Goal: Task Accomplishment & Management: Manage account settings

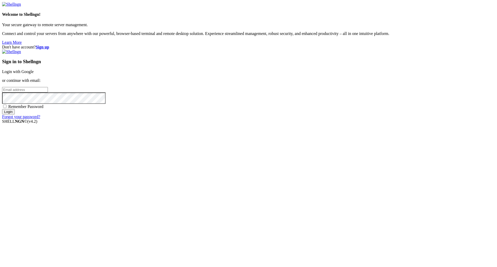
click at [34, 74] on link "Login with Google" at bounding box center [18, 71] width 32 height 4
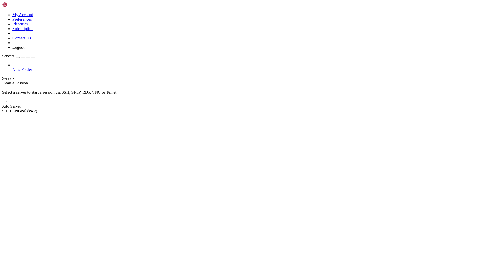
click at [2, 12] on icon at bounding box center [2, 12] width 0 height 0
click at [403, 85] on div "Select a server to start a session via SSH, SFTP, RDP, VNC or Telnet. -or-" at bounding box center [248, 94] width 493 height 19
click at [279, 104] on div "Add Server" at bounding box center [248, 106] width 493 height 5
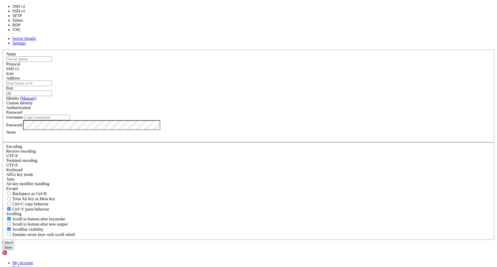
click at [288, 71] on div "SSH v2" at bounding box center [248, 69] width 484 height 5
type input "5900"
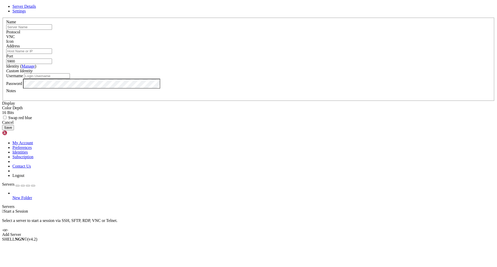
click at [52, 30] on input "text" at bounding box center [29, 26] width 46 height 5
click at [26, 13] on span "Settings" at bounding box center [18, 11] width 13 height 4
click at [36, 9] on span "Server Details" at bounding box center [24, 6] width 24 height 4
click at [52, 54] on input "Address" at bounding box center [29, 50] width 46 height 5
paste input "[DOMAIN_NAME]:30218"
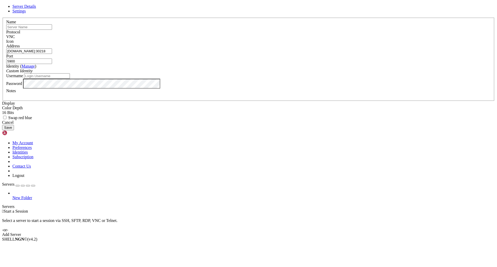
click at [52, 54] on input "[DOMAIN_NAME]:30218" at bounding box center [29, 50] width 46 height 5
type input "[DOMAIN_NAME]"
drag, startPoint x: 258, startPoint y: 104, endPoint x: 252, endPoint y: 104, distance: 6.0
click at [252, 101] on fieldset "Name Protocol VNC Icon Address [DOMAIN_NAME] Port 5900 ( Manage )" at bounding box center [249, 59] width 492 height 83
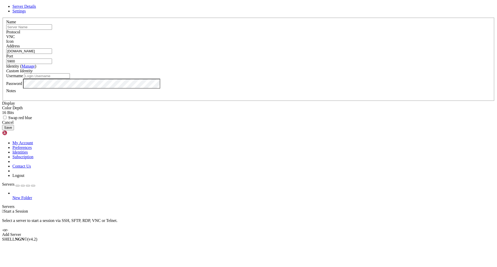
paste input "30218"
type input "30218"
click at [52, 30] on input "text" at bounding box center [29, 26] width 46 height 5
type input "rpi4display"
click at [14, 130] on button "Save" at bounding box center [8, 127] width 12 height 5
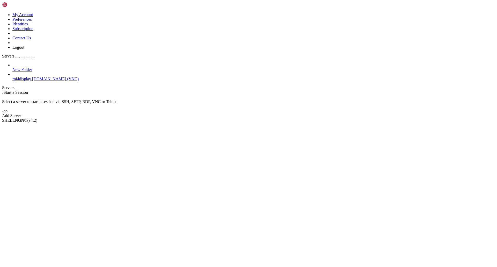
click at [26, 77] on span "rpi4display" at bounding box center [21, 79] width 19 height 4
click at [12, 77] on icon at bounding box center [12, 77] width 0 height 0
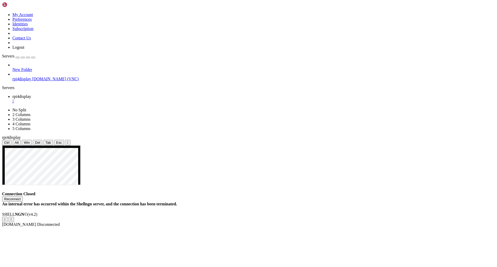
click at [23, 196] on button "Reconnect" at bounding box center [12, 198] width 21 height 5
click at [12, 77] on icon at bounding box center [12, 77] width 0 height 0
click at [23, 249] on span "Delete" at bounding box center [17, 251] width 11 height 4
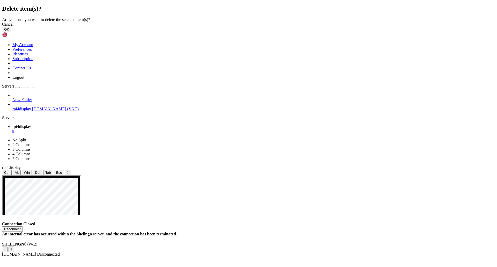
click at [11, 32] on button "OK" at bounding box center [6, 29] width 9 height 5
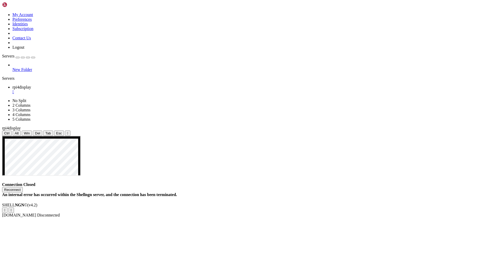
click at [18, 57] on div "button" at bounding box center [18, 57] width 0 height 0
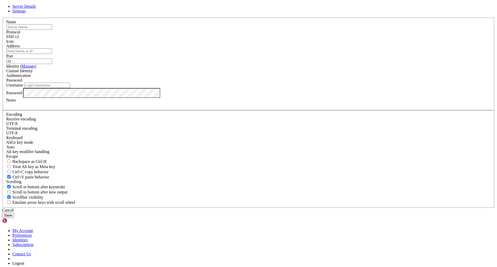
click at [279, 39] on div "SSH v2" at bounding box center [248, 36] width 484 height 5
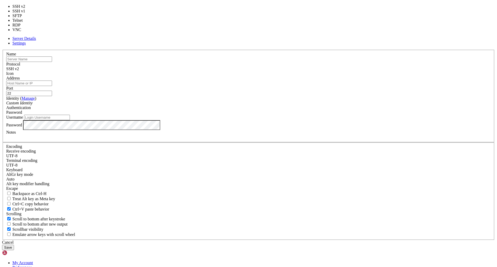
click at [279, 71] on div "SSH v2" at bounding box center [248, 69] width 484 height 5
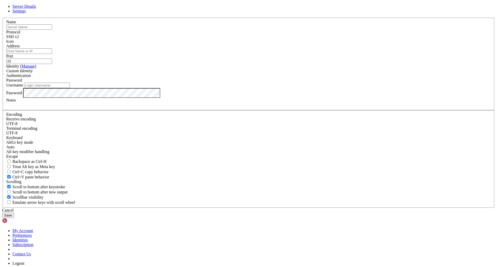
click at [52, 30] on input "text" at bounding box center [29, 26] width 46 height 5
type input "r"
type input "hetzner"
click at [52, 54] on input "Address" at bounding box center [29, 50] width 46 height 5
paste input "[TECHNICAL_ID]"
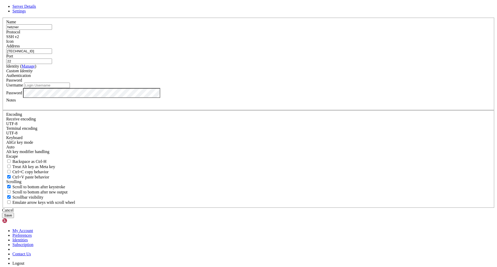
type input "[TECHNICAL_ID]"
click at [70, 88] on input "Username" at bounding box center [47, 85] width 46 height 5
click at [222, 73] on div "Custom Identity" at bounding box center [248, 71] width 484 height 5
click at [35, 68] on link "Manage" at bounding box center [27, 66] width 13 height 4
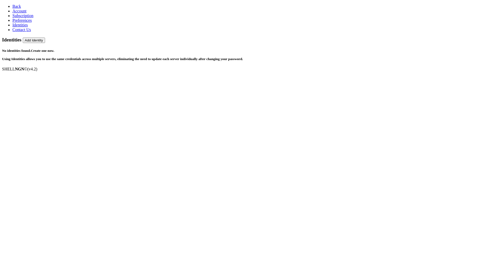
click at [483, 37] on div "Identities Add Identity" at bounding box center [248, 40] width 493 height 6
click at [45, 38] on button "Add Identity" at bounding box center [34, 40] width 22 height 5
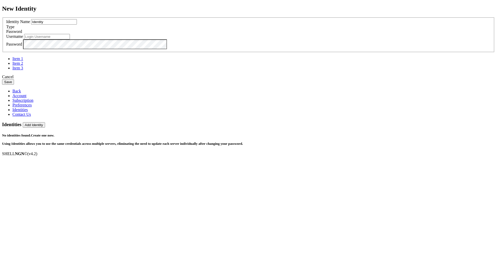
click at [77, 25] on input "Identity" at bounding box center [54, 21] width 46 height 5
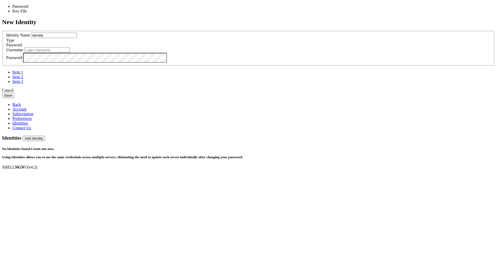
click at [306, 47] on div "Password" at bounding box center [248, 45] width 484 height 5
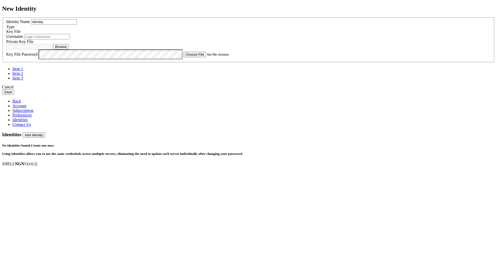
click at [229, 25] on div "Identity Name Identity" at bounding box center [248, 21] width 484 height 5
click at [77, 25] on input "Identity" at bounding box center [54, 21] width 46 height 5
click at [33, 44] on label "Private Key File" at bounding box center [19, 41] width 27 height 4
click at [69, 49] on button "Browse" at bounding box center [61, 46] width 16 height 5
click at [287, 89] on div "Cancel" at bounding box center [248, 87] width 493 height 5
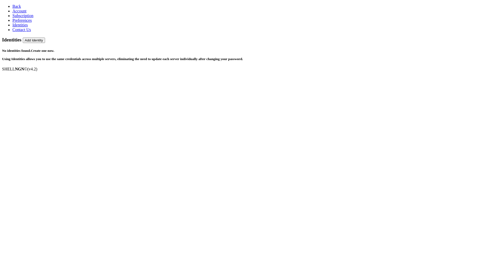
click at [12, 7] on span "Back" at bounding box center [16, 6] width 9 height 4
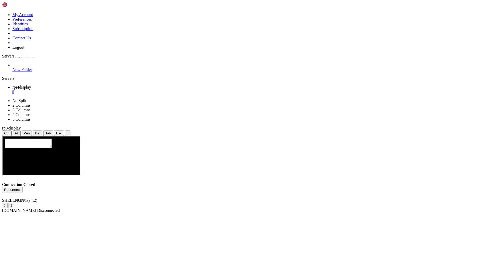
click at [12, 5] on img at bounding box center [17, 4] width 30 height 5
click at [2, 12] on icon at bounding box center [2, 12] width 0 height 0
click at [33, 31] on link "Subscription" at bounding box center [22, 28] width 21 height 4
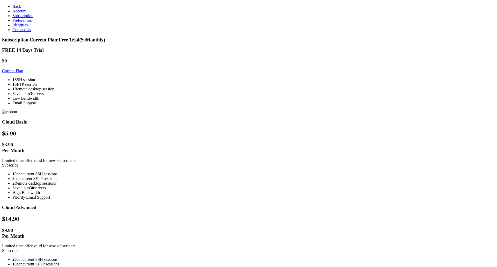
click at [14, 13] on link "Account" at bounding box center [19, 11] width 14 height 4
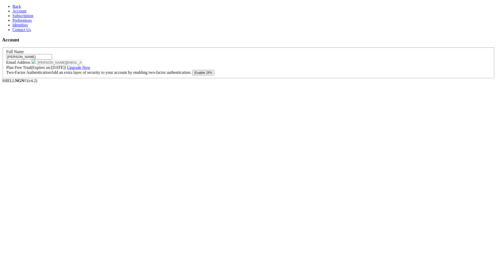
click at [16, 7] on span "Back" at bounding box center [16, 6] width 9 height 4
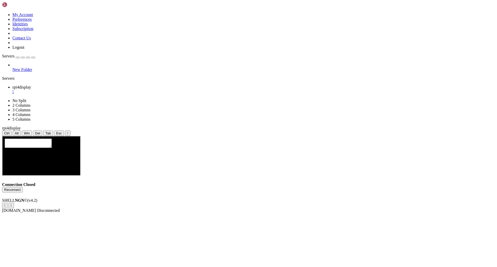
click at [17, 5] on img at bounding box center [17, 4] width 30 height 5
click at [2, 12] on icon at bounding box center [2, 12] width 0 height 0
click at [33, 17] on link "My Account" at bounding box center [22, 14] width 21 height 4
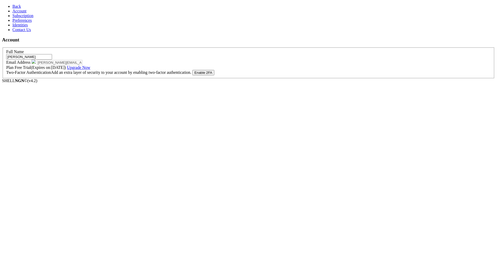
click at [214, 75] on button "Enable 2FA" at bounding box center [203, 72] width 22 height 5
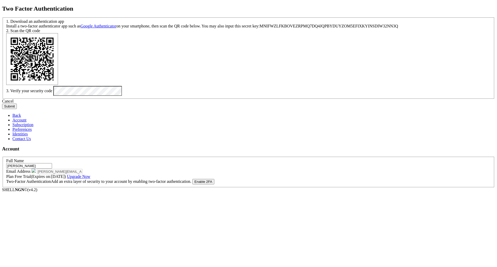
click at [17, 109] on button "Submit" at bounding box center [9, 106] width 15 height 5
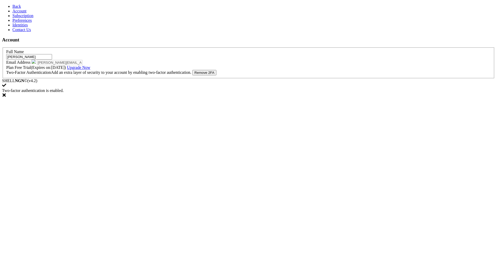
click at [12, 18] on link "Subscription" at bounding box center [22, 15] width 21 height 4
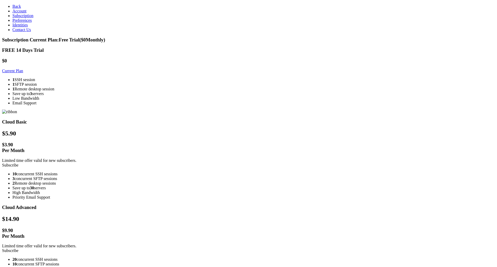
click at [19, 23] on span "Preferences" at bounding box center [21, 20] width 19 height 4
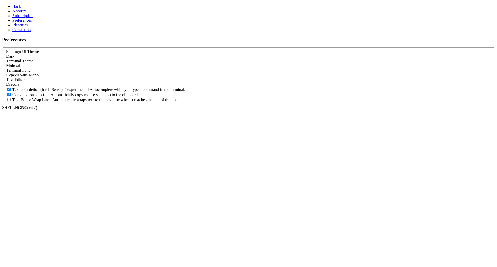
click at [20, 27] on span "Identities" at bounding box center [20, 25] width 16 height 4
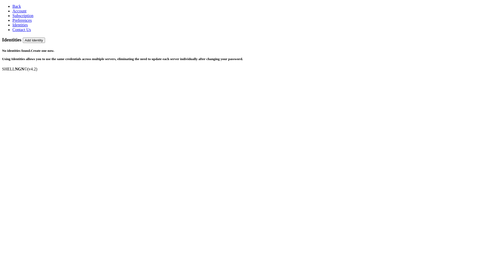
click at [20, 27] on link "Identities" at bounding box center [20, 25] width 16 height 4
click at [20, 32] on link "Contact Us" at bounding box center [21, 29] width 19 height 4
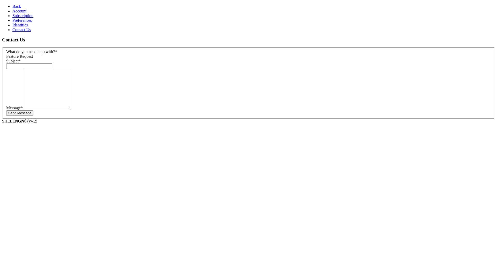
click at [12, 5] on link "Back" at bounding box center [16, 6] width 9 height 4
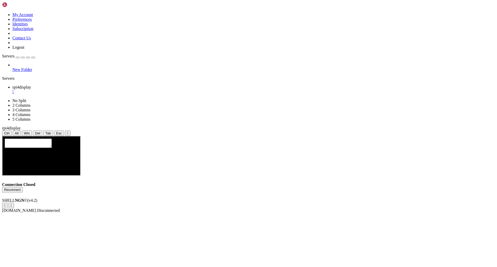
click at [20, 57] on button "button" at bounding box center [18, 58] width 4 height 2
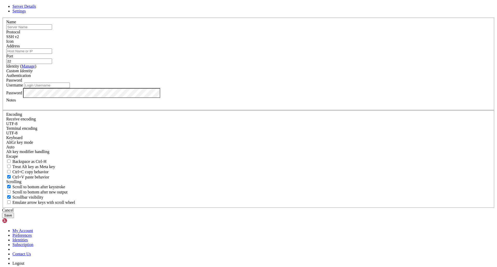
click at [52, 30] on input "text" at bounding box center [29, 26] width 46 height 5
click at [2, 18] on icon at bounding box center [2, 18] width 0 height 0
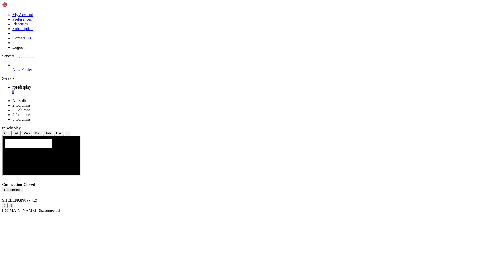
click at [2, 12] on icon at bounding box center [2, 12] width 0 height 0
click at [28, 26] on link "Identities" at bounding box center [20, 24] width 16 height 4
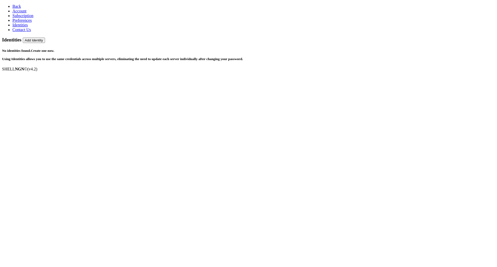
click at [45, 38] on button "Add Identity" at bounding box center [34, 40] width 22 height 5
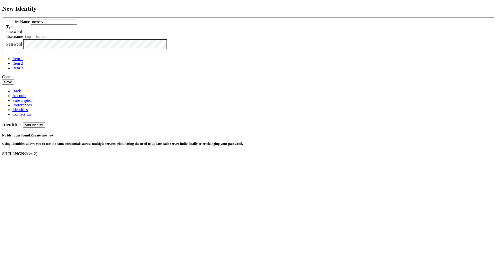
click at [22, 34] on span "Password" at bounding box center [14, 31] width 16 height 4
